Goal: Information Seeking & Learning: Learn about a topic

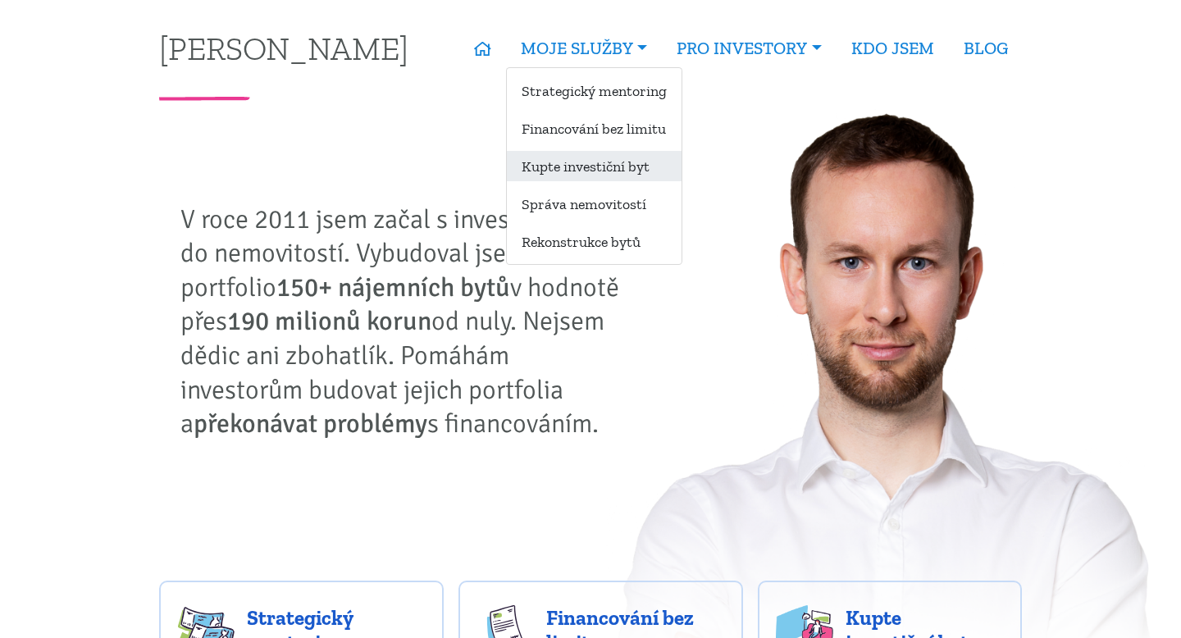
click at [592, 158] on link "Kupte investiční byt" at bounding box center [594, 166] width 175 height 30
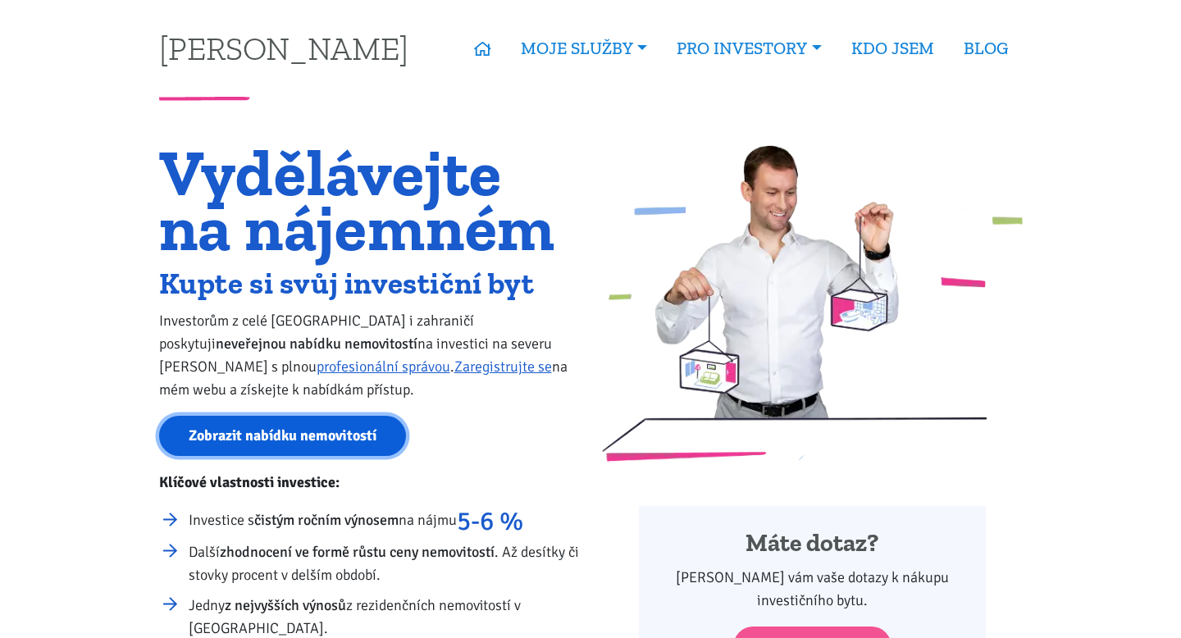
click at [303, 436] on link "Zobrazit nabídku nemovitostí" at bounding box center [282, 436] width 247 height 40
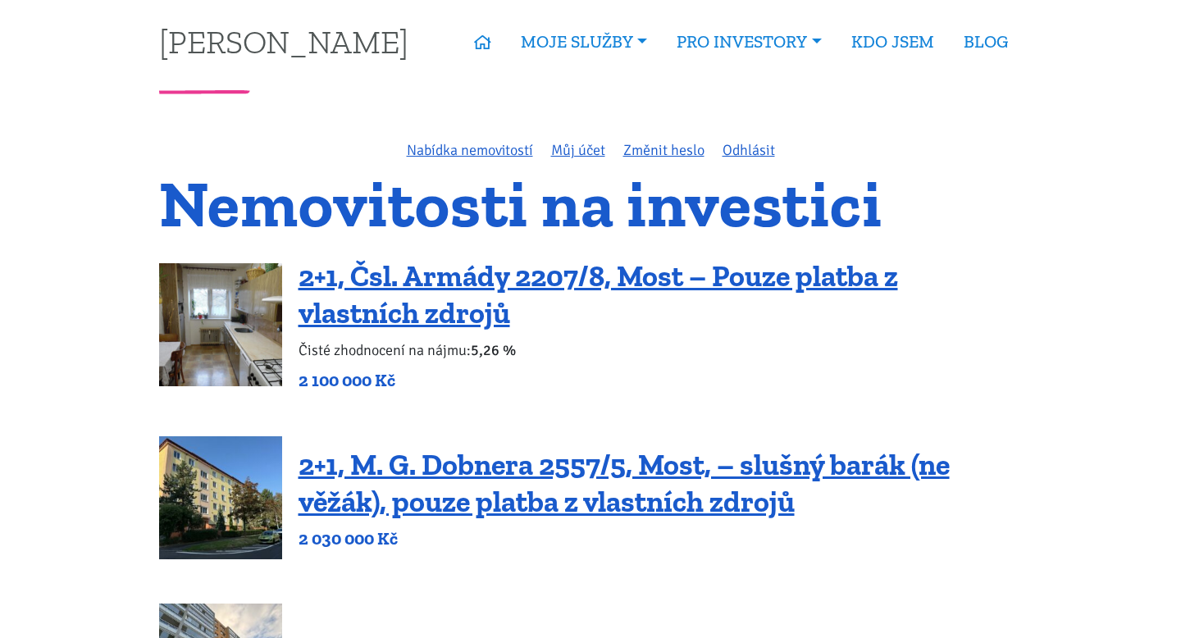
scroll to position [11, 0]
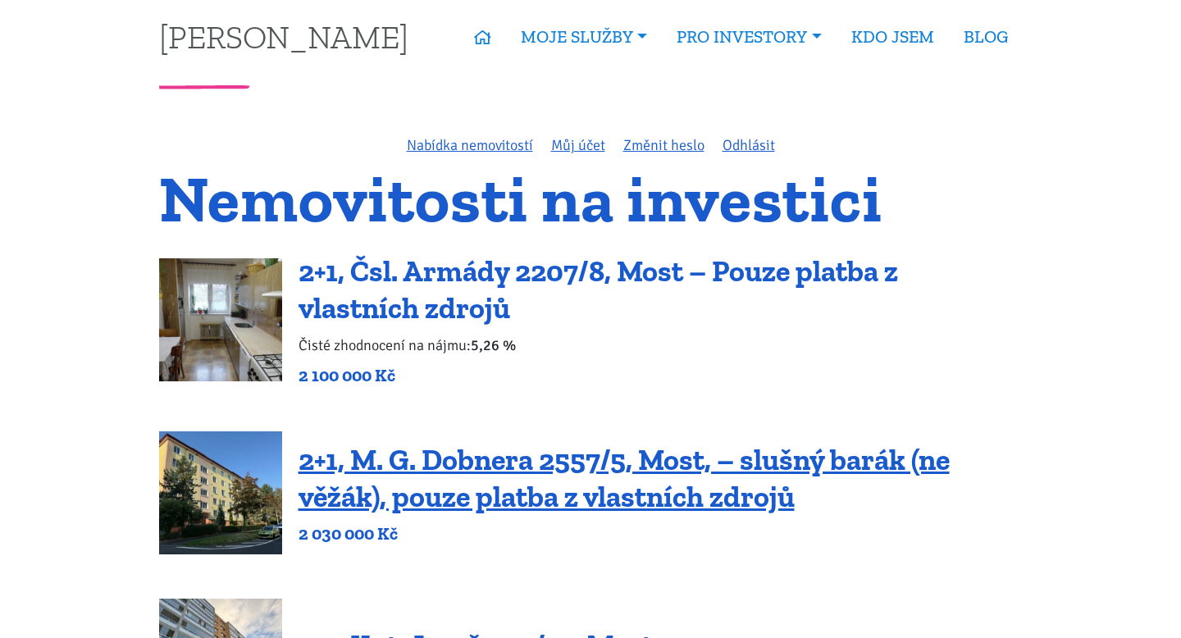
click at [470, 278] on link "2+1, Čsl. Armády 2207/8, Most – Pouze platba z vlastních zdrojů" at bounding box center [599, 289] width 600 height 72
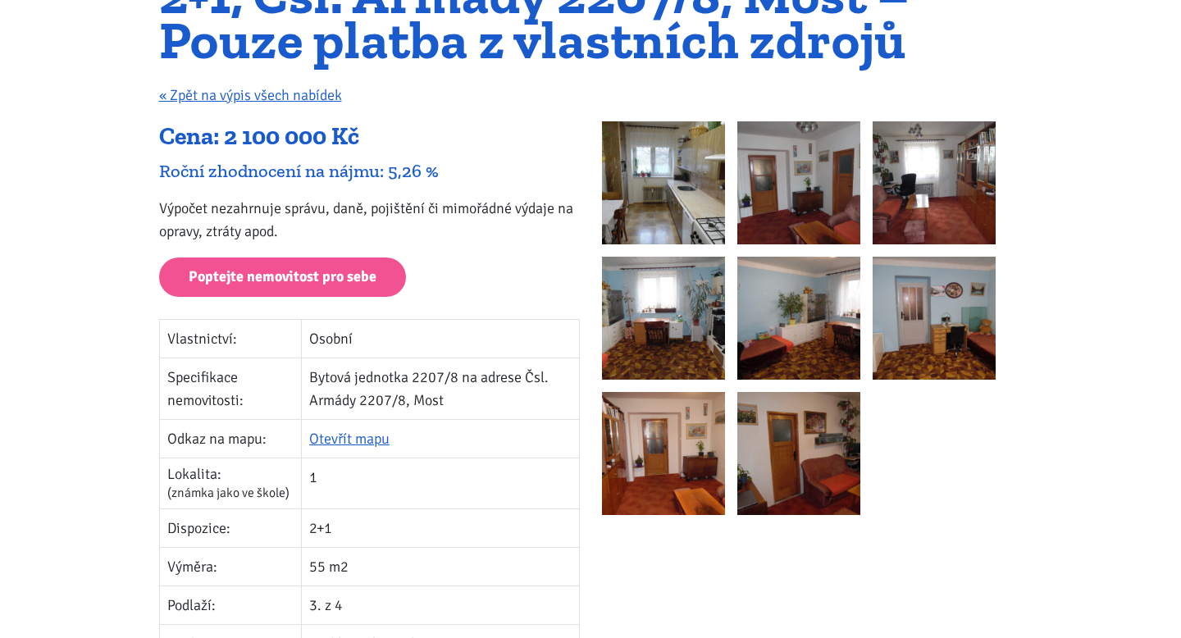
scroll to position [194, 0]
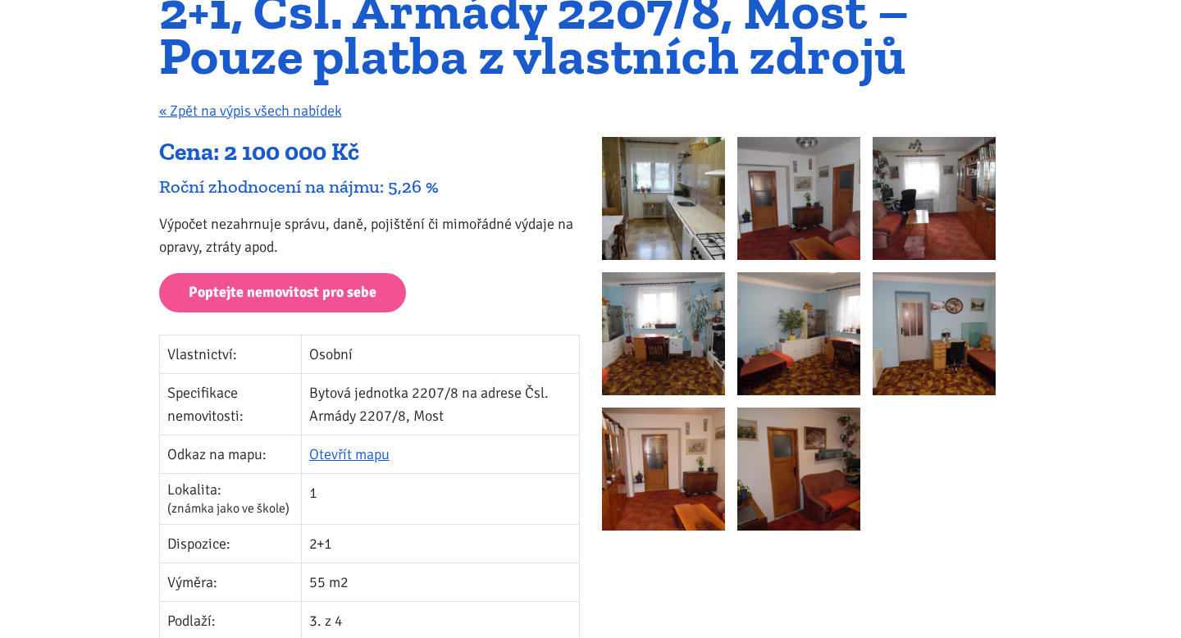
click at [659, 199] on img at bounding box center [663, 198] width 123 height 123
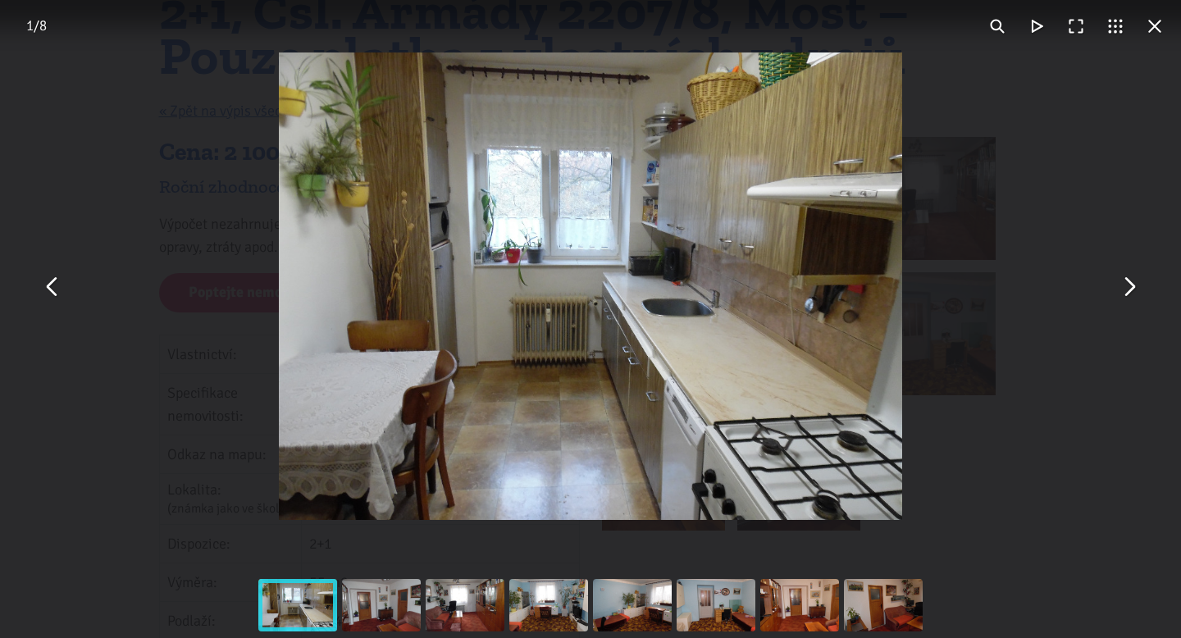
click at [1132, 289] on button "You can close this modal content with the ESC key" at bounding box center [1128, 286] width 39 height 39
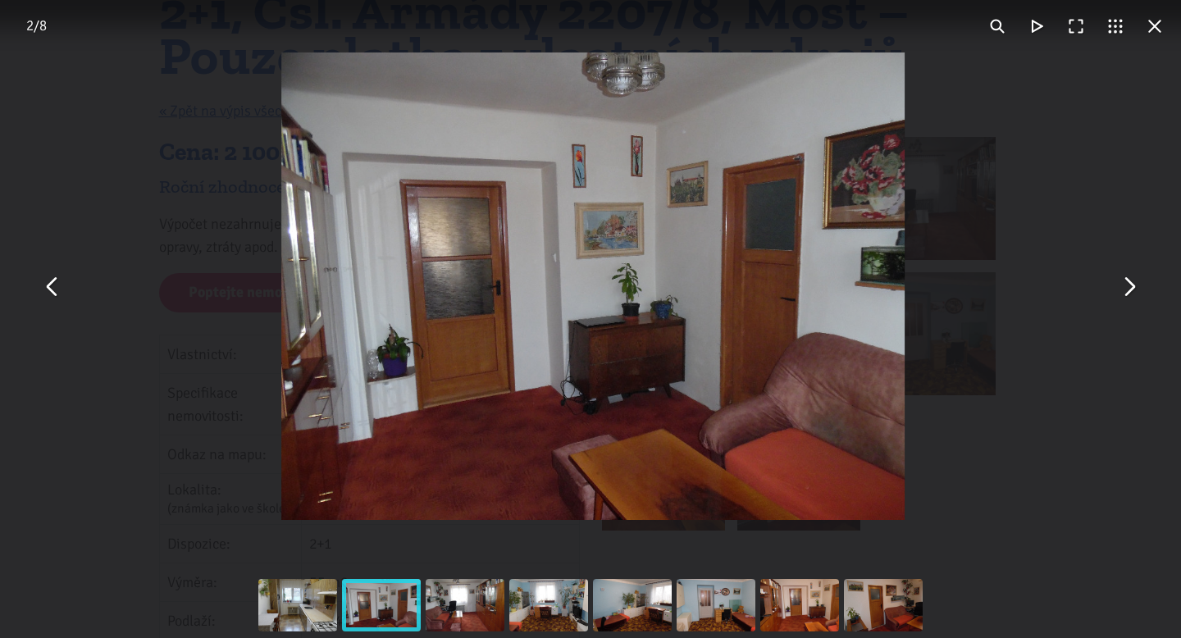
click at [1132, 289] on button "You can close this modal content with the ESC key" at bounding box center [1128, 286] width 39 height 39
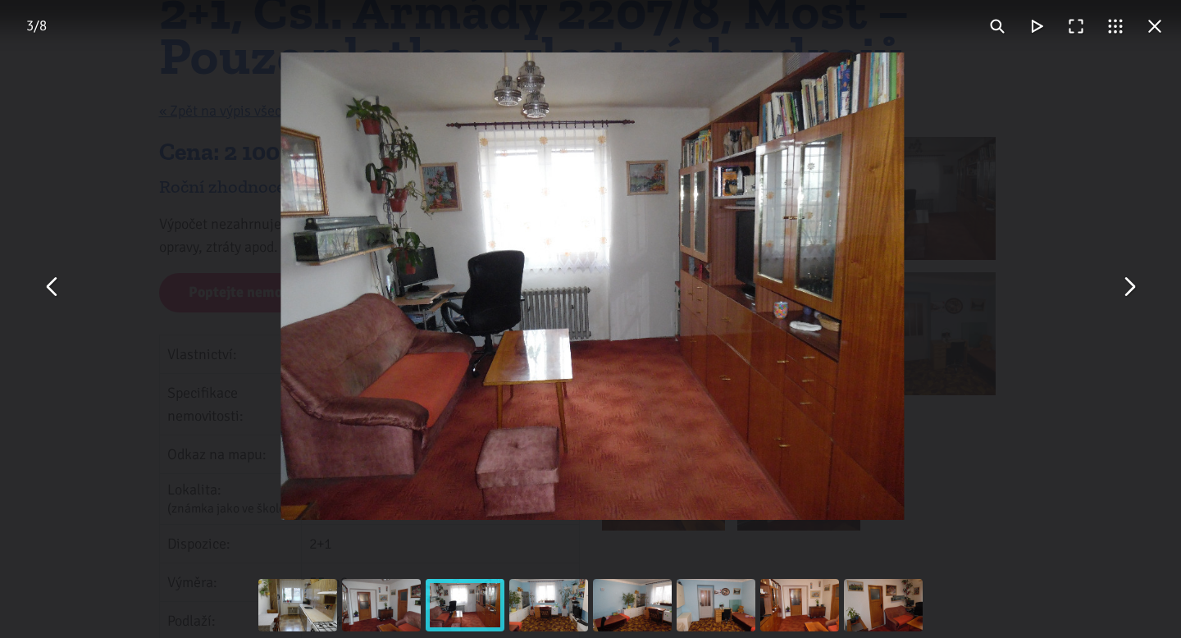
click at [1132, 289] on button "You can close this modal content with the ESC key" at bounding box center [1128, 286] width 39 height 39
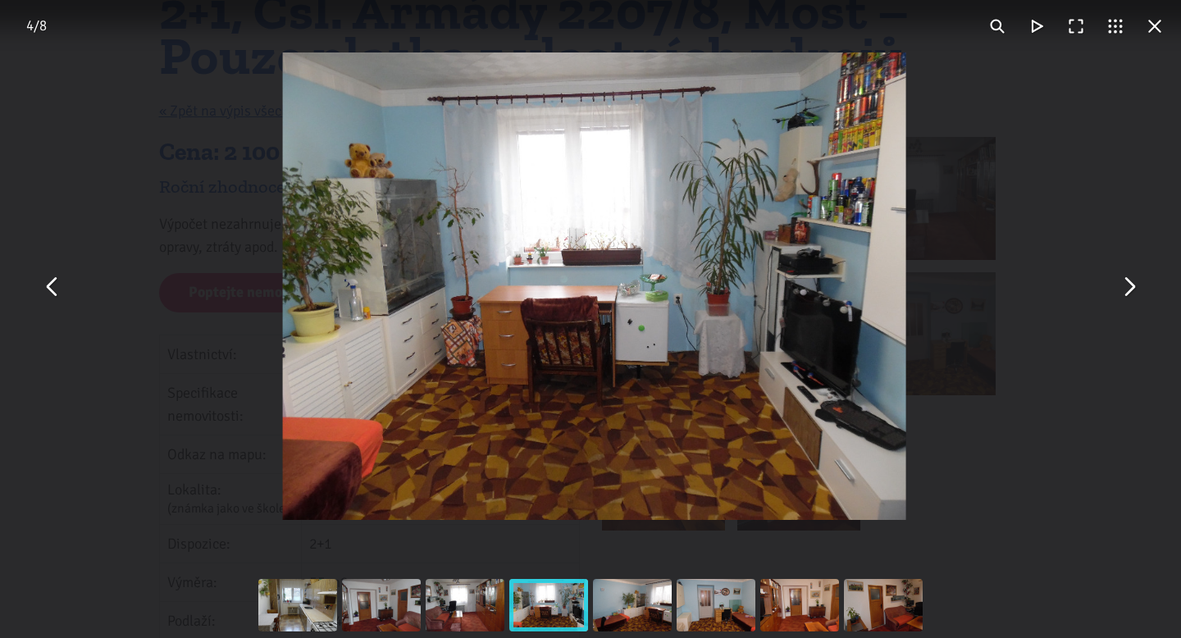
click at [1132, 289] on button "You can close this modal content with the ESC key" at bounding box center [1128, 286] width 39 height 39
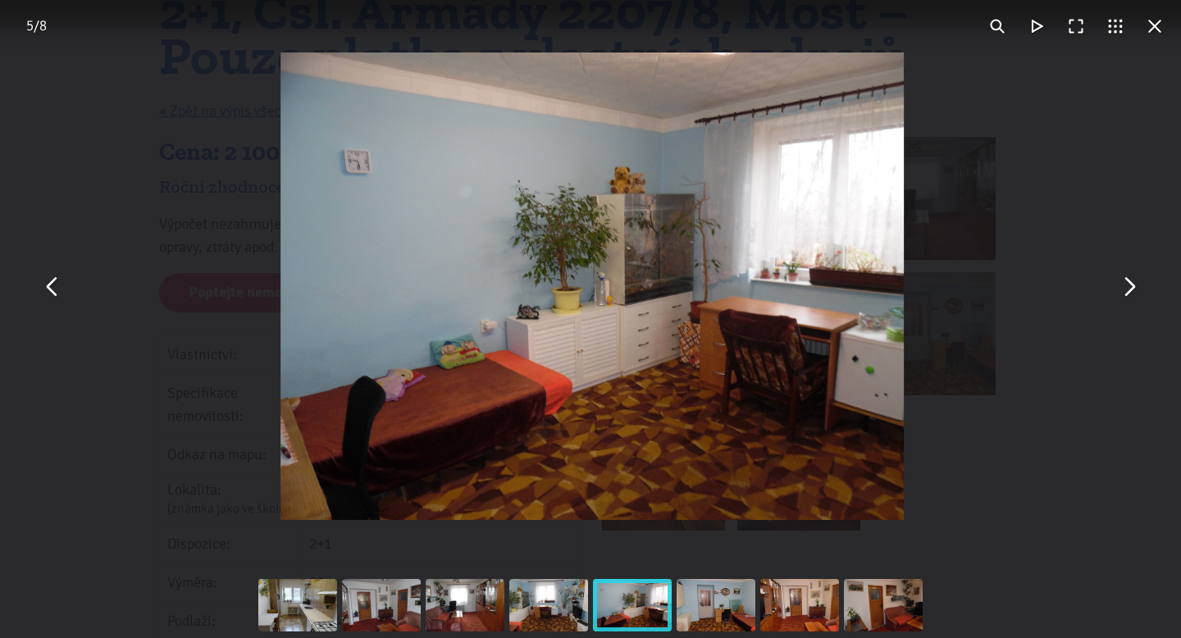
click at [1132, 289] on button "You can close this modal content with the ESC key" at bounding box center [1128, 286] width 39 height 39
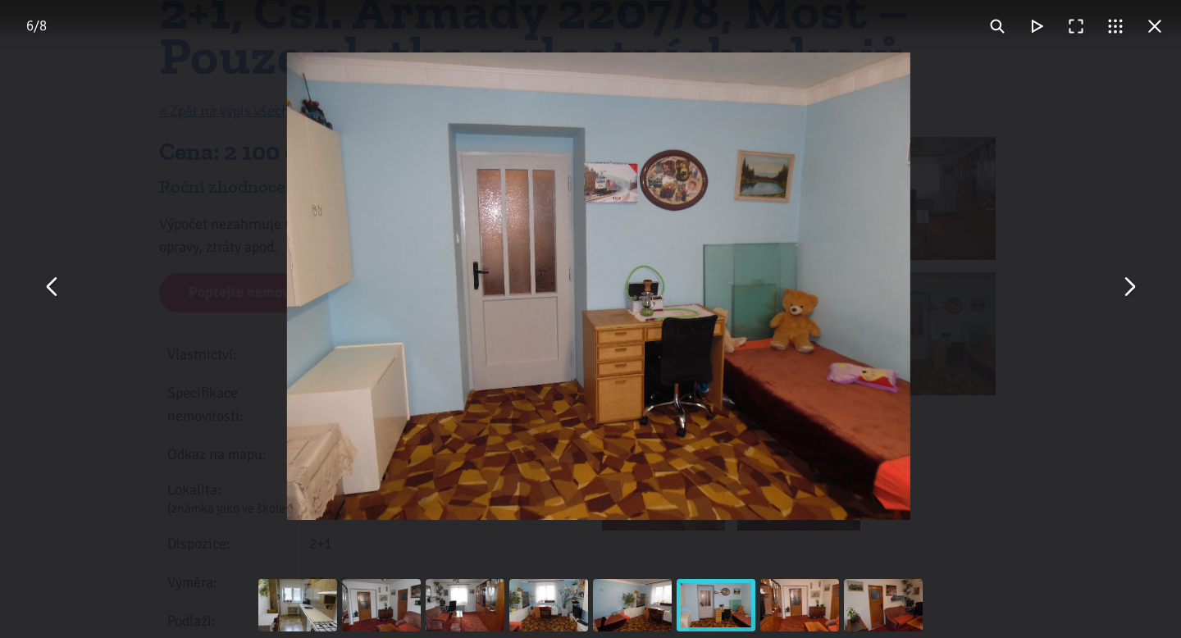
click at [1132, 289] on button "You can close this modal content with the ESC key" at bounding box center [1128, 286] width 39 height 39
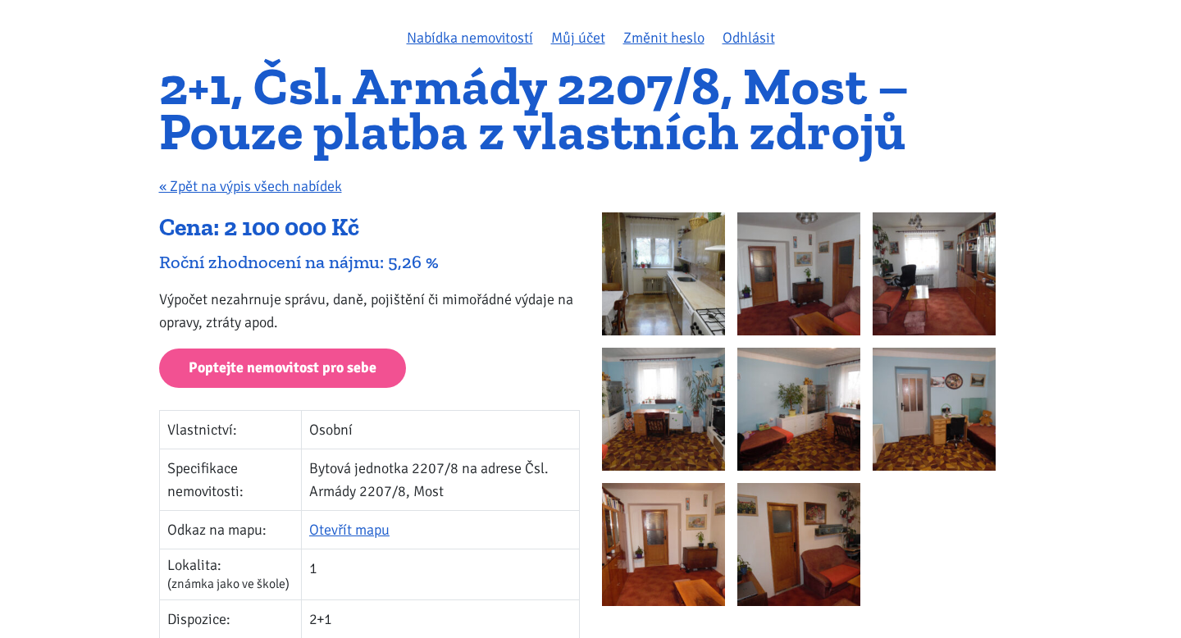
scroll to position [117, 0]
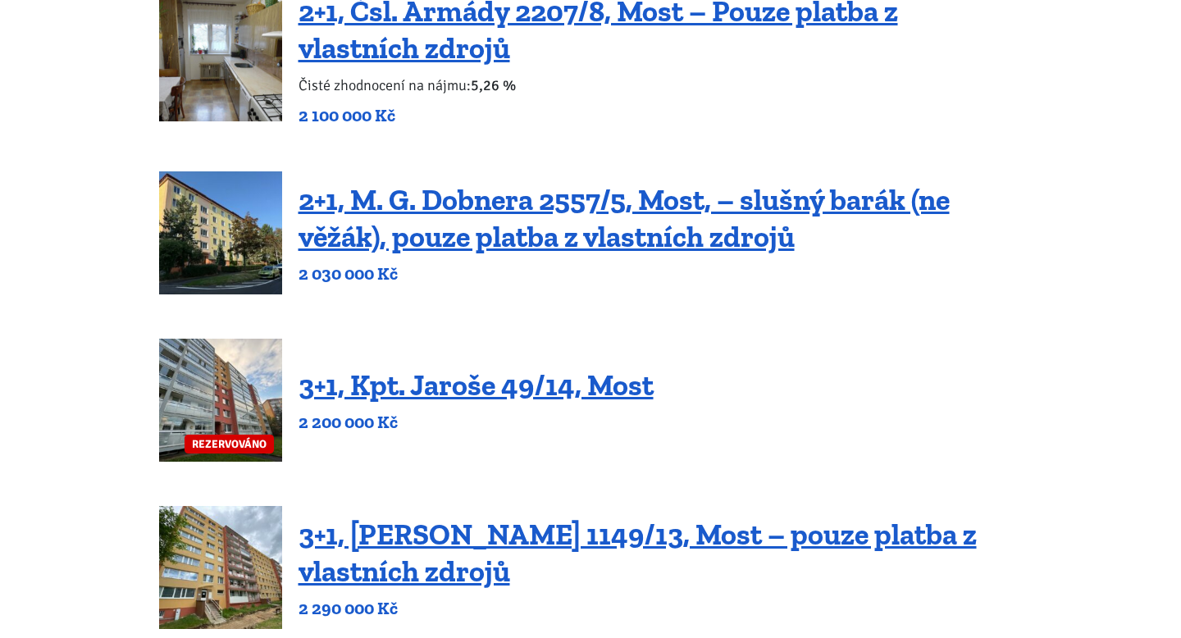
scroll to position [439, 0]
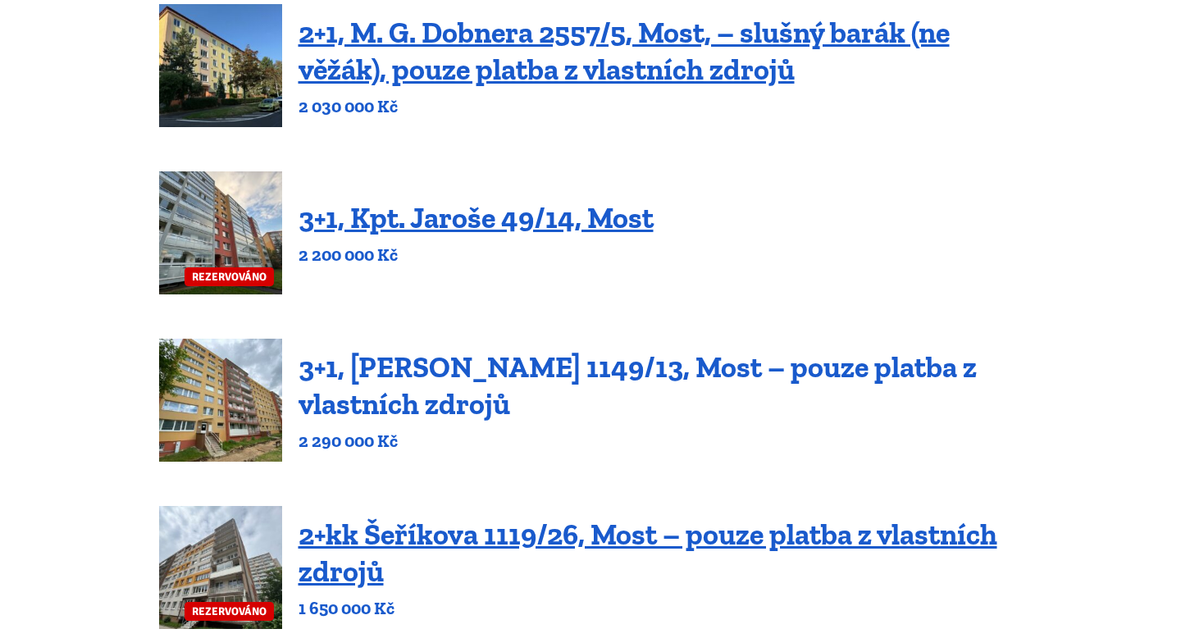
click at [489, 369] on link "3+1, [PERSON_NAME] 1149/13, Most – pouze platba z vlastních zdrojů" at bounding box center [638, 385] width 678 height 72
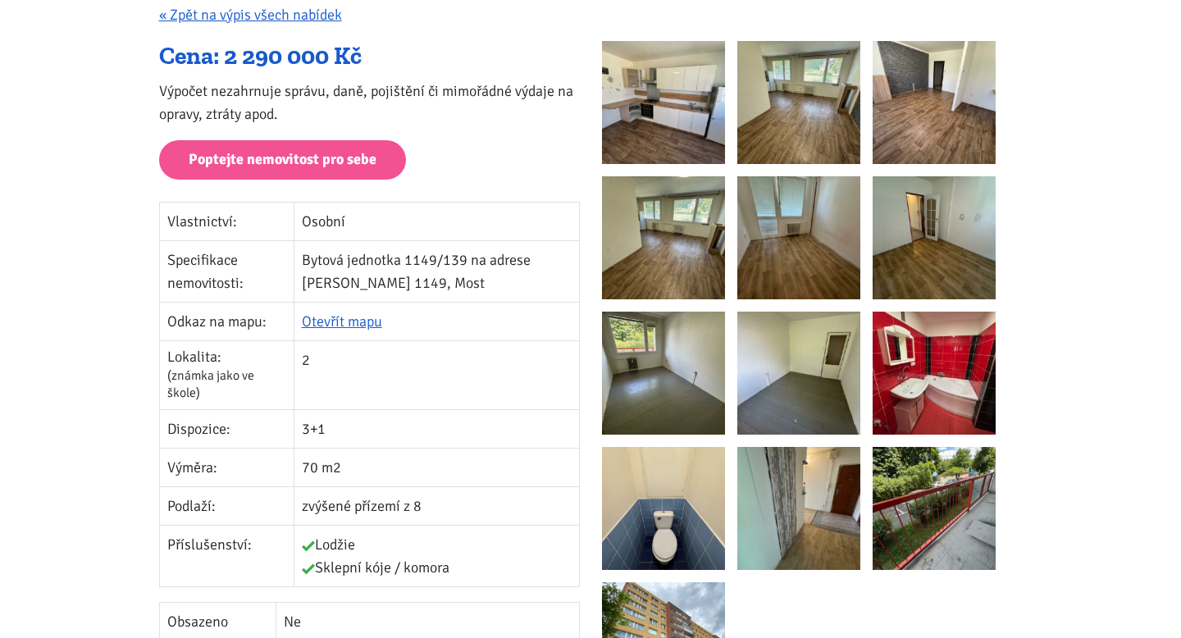
scroll to position [260, 0]
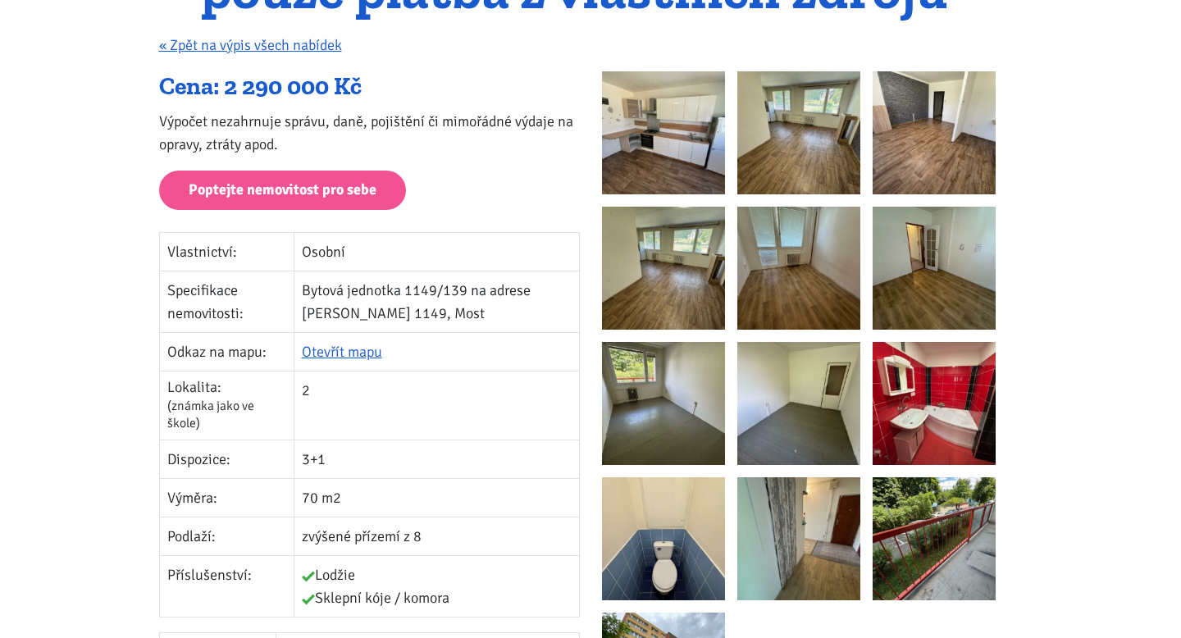
click at [663, 153] on img at bounding box center [663, 132] width 123 height 123
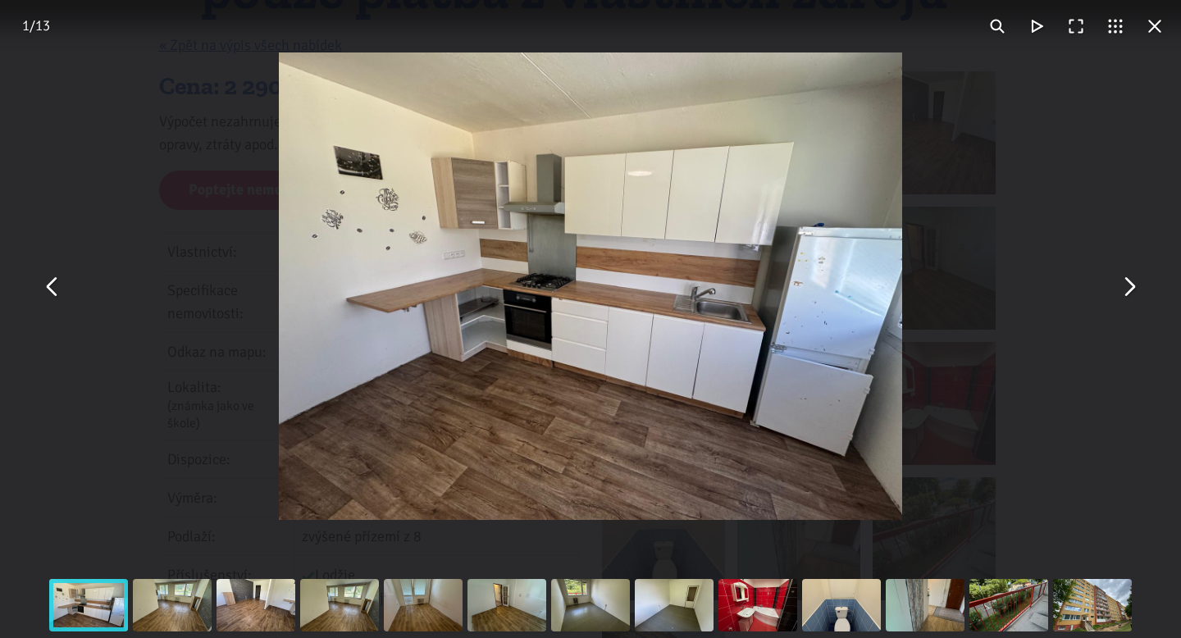
click at [1129, 279] on button "You can close this modal content with the ESC key" at bounding box center [1128, 286] width 39 height 39
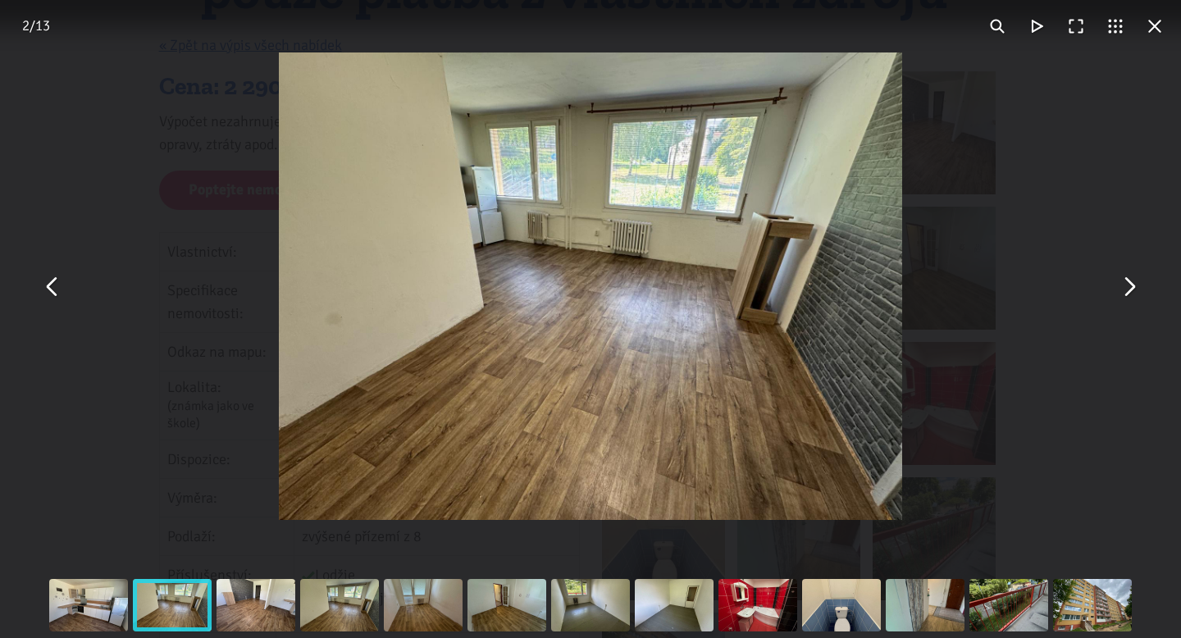
click at [1129, 279] on button "You can close this modal content with the ESC key" at bounding box center [1128, 286] width 39 height 39
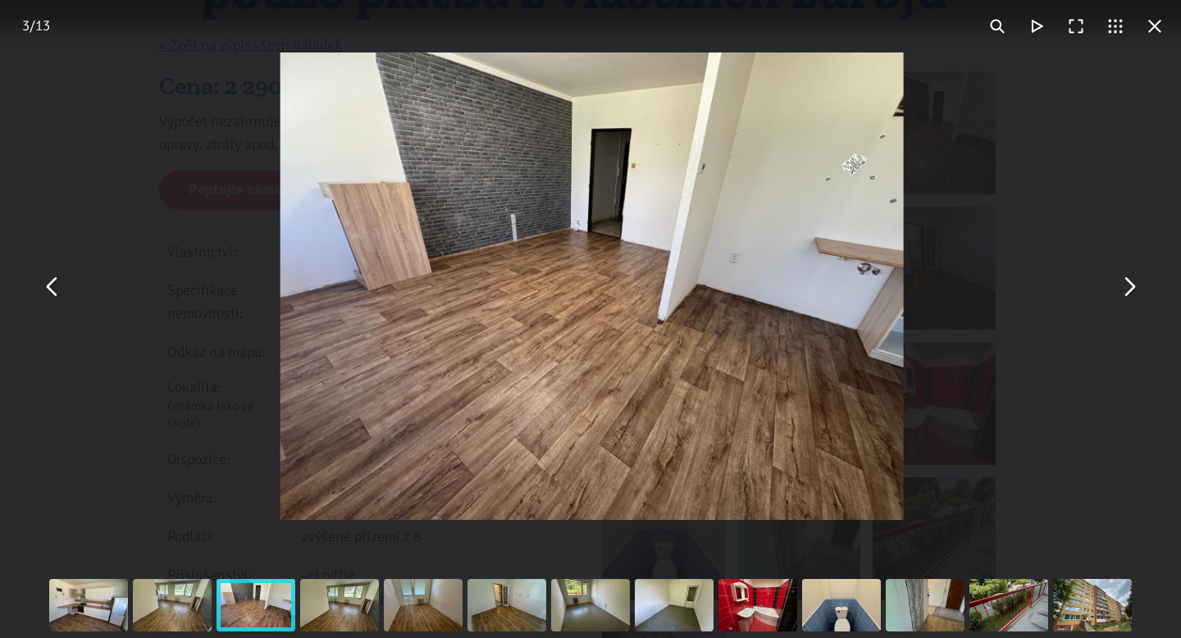
click at [1129, 279] on button "You can close this modal content with the ESC key" at bounding box center [1128, 286] width 39 height 39
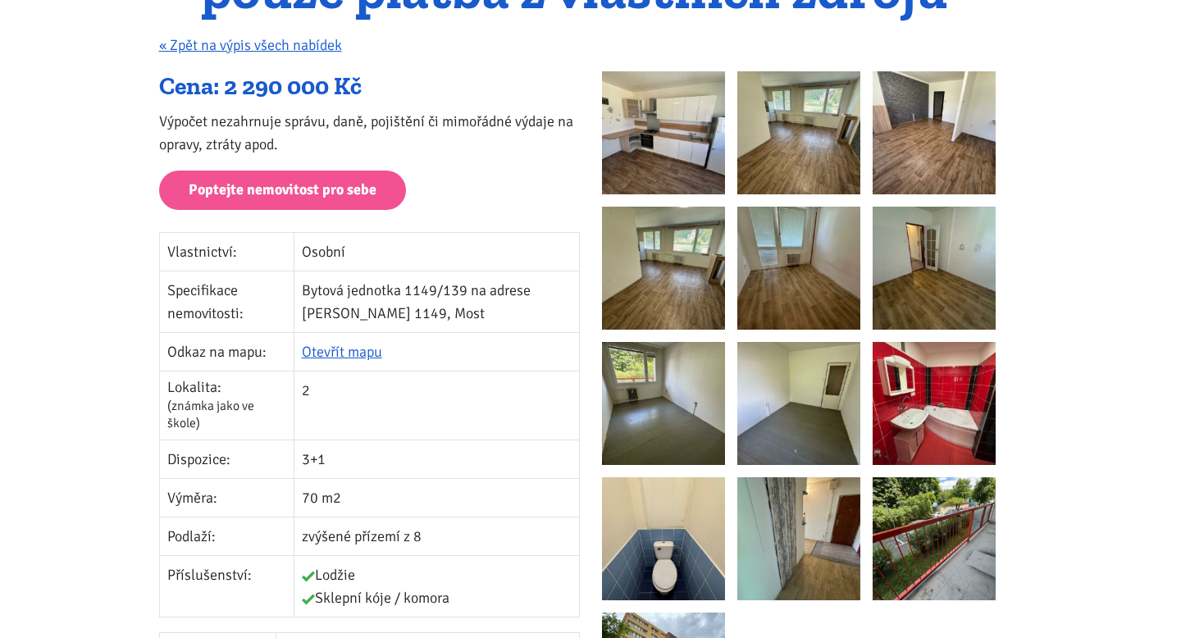
scroll to position [701, 0]
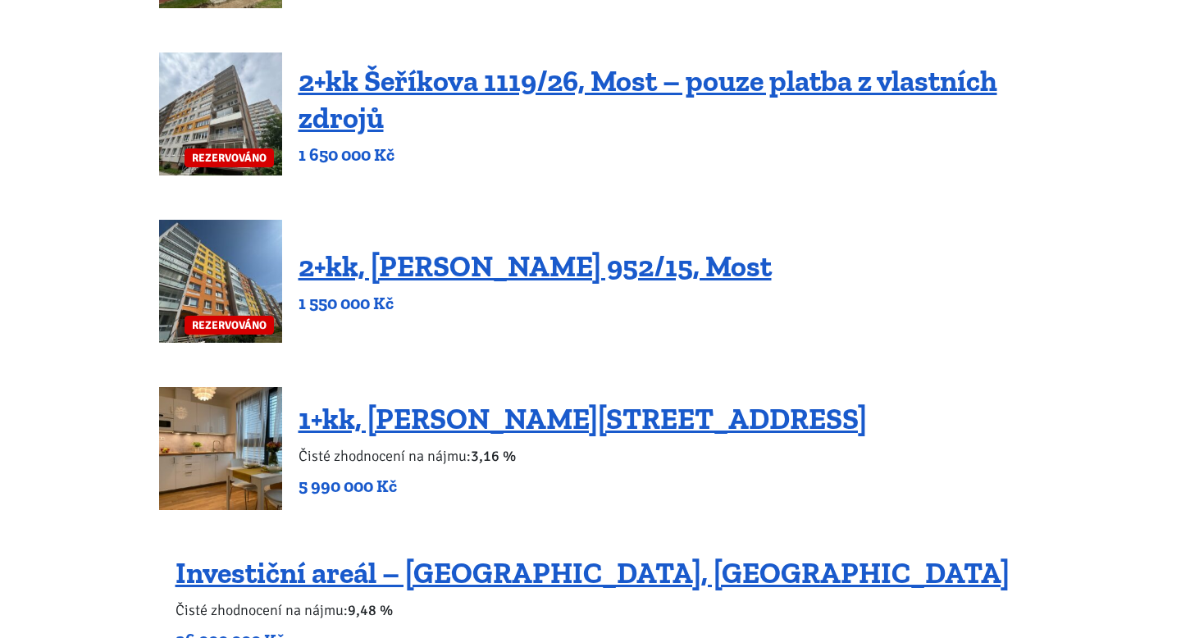
scroll to position [1044, 0]
